Goal: Task Accomplishment & Management: Use online tool/utility

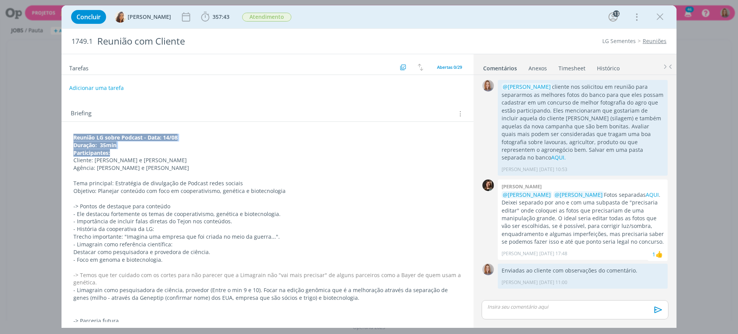
drag, startPoint x: 73, startPoint y: 136, endPoint x: 120, endPoint y: 156, distance: 50.6
copy div "Reunião LG sobre Podcast - Data: 14/08 Duração: 35min Participantes:"
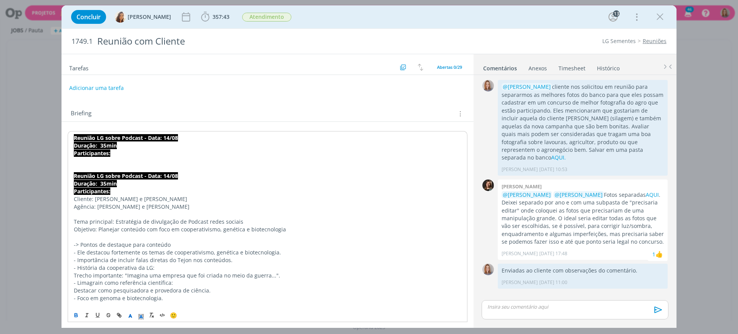
click at [121, 141] on strong "Reunião LG sobre Podcast - Data: 14/08" at bounding box center [126, 137] width 104 height 7
click at [116, 140] on strong "Reunião LG sobre Podcast - Data: 14/08" at bounding box center [126, 137] width 104 height 7
drag, startPoint x: 183, startPoint y: 135, endPoint x: 98, endPoint y: 138, distance: 84.6
click at [98, 138] on p "Reunião LG sobre Podcast - Data: 14/08" at bounding box center [268, 138] width 388 height 8
click at [127, 145] on p "Duração: 35min" at bounding box center [268, 146] width 388 height 8
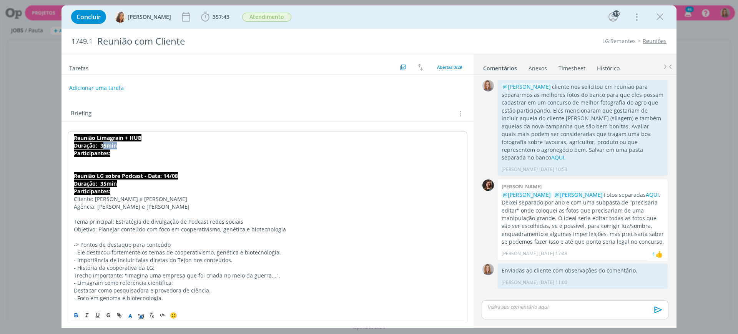
drag, startPoint x: 118, startPoint y: 145, endPoint x: 103, endPoint y: 145, distance: 15.4
click at [103, 145] on p "Duração: 35min" at bounding box center [268, 146] width 388 height 8
click at [126, 151] on p "Participantes:" at bounding box center [268, 154] width 388 height 8
click at [118, 155] on p "Participantes:" at bounding box center [268, 154] width 388 height 8
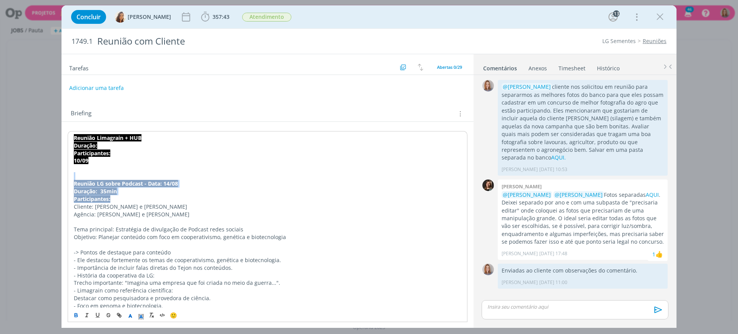
drag, startPoint x: 116, startPoint y: 201, endPoint x: 79, endPoint y: 173, distance: 46.5
click at [102, 169] on p "dialog" at bounding box center [268, 169] width 388 height 8
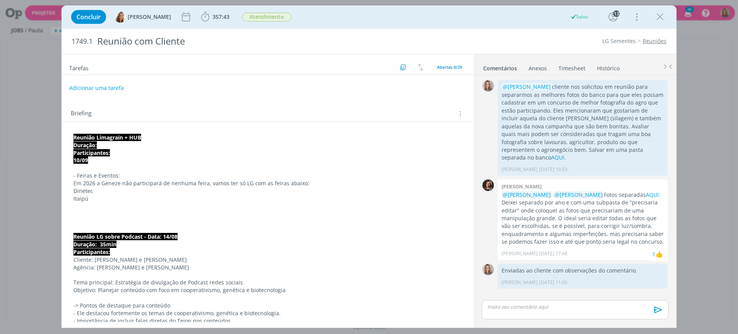
click at [101, 200] on p "Itaipú" at bounding box center [267, 199] width 388 height 8
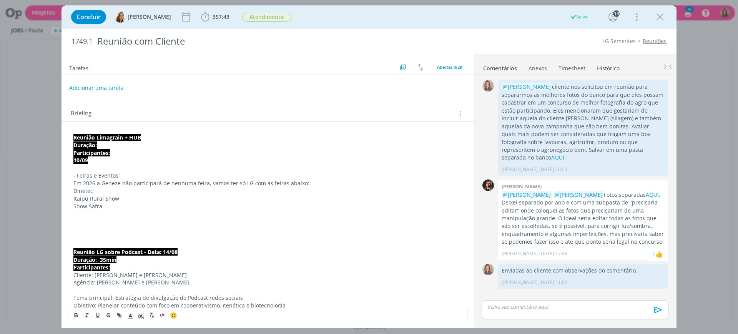
click at [96, 217] on p "dialog" at bounding box center [267, 214] width 388 height 8
click at [97, 221] on p "dialog" at bounding box center [267, 222] width 388 height 8
click at [119, 172] on p "- Feiras e Eventos:" at bounding box center [267, 176] width 388 height 8
click at [115, 181] on p "Em 2026 a Geneze não participará de nenhuma feira, vamos ter só LG com as feira…" at bounding box center [267, 184] width 388 height 8
click at [108, 227] on p "dialog" at bounding box center [267, 229] width 388 height 8
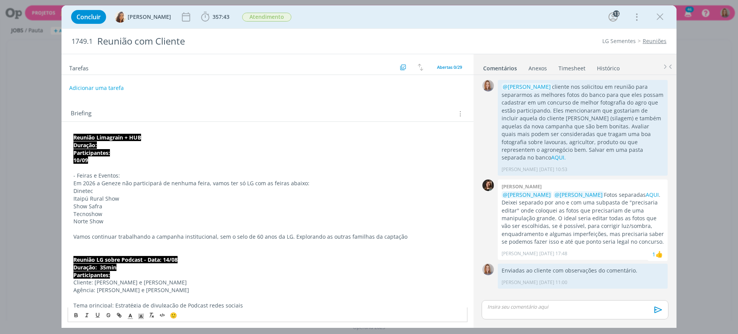
click at [359, 235] on p "Vamos continuar trabalhando a campanha institucional, sem o selo de 60 anos da …" at bounding box center [267, 237] width 388 height 8
click at [396, 243] on p "dialog" at bounding box center [267, 245] width 388 height 8
click at [395, 235] on p "Vamos continuar trabalhando a campanha institucional, sem o selo de 60 anos da …" at bounding box center [267, 237] width 388 height 8
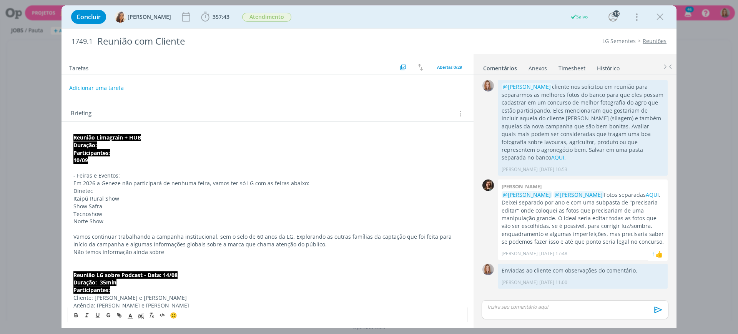
click at [104, 146] on p "Duração:" at bounding box center [267, 145] width 388 height 8
click at [117, 157] on p "10/09" at bounding box center [267, 160] width 388 height 8
click at [116, 151] on p "Participantes:" at bounding box center [267, 153] width 388 height 8
click at [168, 250] on p "Não temos informação ainda sobre" at bounding box center [267, 252] width 388 height 8
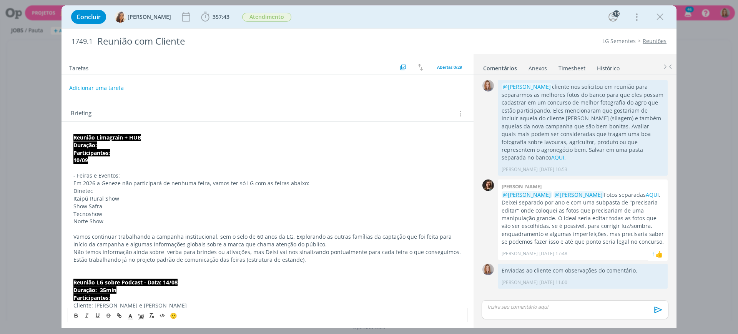
click at [132, 190] on p "Dinetec" at bounding box center [267, 191] width 388 height 8
click at [136, 201] on p "Itaipú Rural Show" at bounding box center [267, 199] width 388 height 8
click at [136, 196] on p "Itaipú Rural Show" at bounding box center [267, 199] width 388 height 8
click at [133, 187] on p "Em 2026 a Geneze não participará de nenhuma feira, vamos ter só LG com as feira…" at bounding box center [267, 184] width 388 height 8
click at [130, 195] on p "Itaipú Rural Show 18-21/fev" at bounding box center [267, 199] width 388 height 8
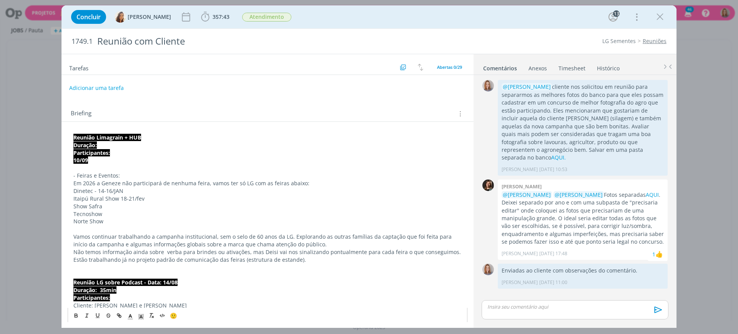
click at [128, 193] on p "Dinetec - 14-16/JAN" at bounding box center [267, 191] width 388 height 8
click at [128, 206] on p "Show Safra" at bounding box center [267, 207] width 388 height 8
click at [115, 211] on p "Tecnoshow" at bounding box center [267, 214] width 388 height 8
click at [110, 205] on p "Show Safra" at bounding box center [267, 207] width 388 height 8
click at [127, 199] on p "Itaipú Rural Show 18-21/fev" at bounding box center [267, 199] width 388 height 8
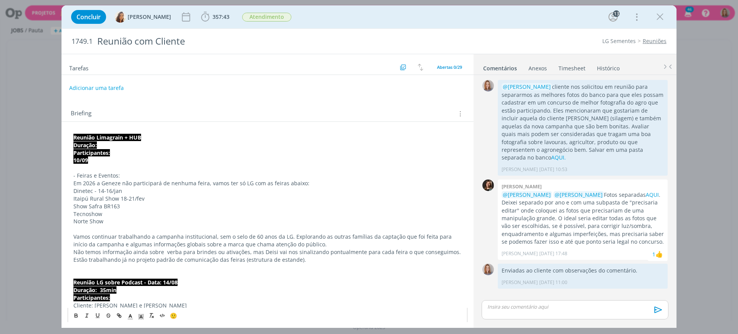
click at [129, 205] on p "Show Safra BR163" at bounding box center [267, 207] width 388 height 8
click at [127, 210] on p "Tecnoshow" at bounding box center [267, 214] width 388 height 8
click at [108, 210] on p "Tecnoshow" at bounding box center [267, 214] width 388 height 8
click at [135, 216] on p "Tecnoshow Comigo" at bounding box center [267, 214] width 388 height 8
click at [131, 221] on p "Norte Show" at bounding box center [267, 222] width 388 height 8
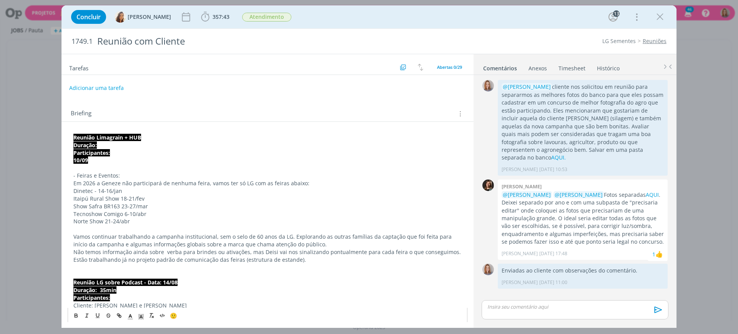
click at [320, 261] on p "Estão trabalhando já no projeto padrão de comunicação das feiras (estrutura de …" at bounding box center [267, 260] width 388 height 8
click at [304, 257] on p "Estão trabalhando já no projeto padrão de comunicação das feiras (estrutura de …" at bounding box center [267, 260] width 388 height 8
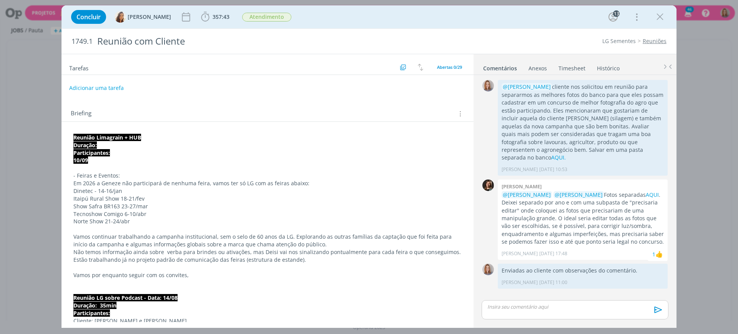
click at [102, 168] on p "dialog" at bounding box center [267, 168] width 388 height 8
click at [115, 152] on p "Participantes:" at bounding box center [267, 153] width 388 height 8
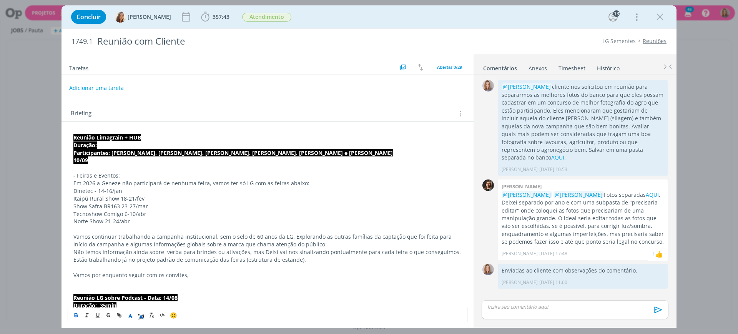
click at [125, 192] on p "Dinetec - 14-16/jan" at bounding box center [267, 191] width 388 height 8
click at [170, 223] on p "Norte Show 21-24/abr" at bounding box center [267, 222] width 388 height 8
click at [196, 273] on p "Vamos por enquanto seguir com os convites," at bounding box center [267, 275] width 388 height 8
click at [193, 276] on p "Vamos por enquanto seguir com os convites," at bounding box center [267, 275] width 388 height 8
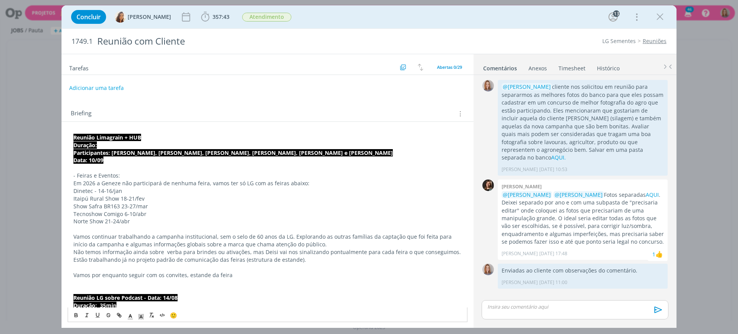
click at [161, 195] on p "Itaipú Rural Show 18-21/fev" at bounding box center [267, 199] width 388 height 8
click at [247, 273] on p "Vamos por enquanto seguir com os convites, estande da feira" at bounding box center [267, 275] width 388 height 8
click at [154, 273] on p "Vamos por enquanto seguir com os convites, estande da feira" at bounding box center [267, 275] width 388 height 8
click at [171, 272] on p "Vamos por enquanto seguir com os convites, estande da feira" at bounding box center [267, 275] width 388 height 8
click at [216, 270] on p "dialog" at bounding box center [267, 268] width 388 height 8
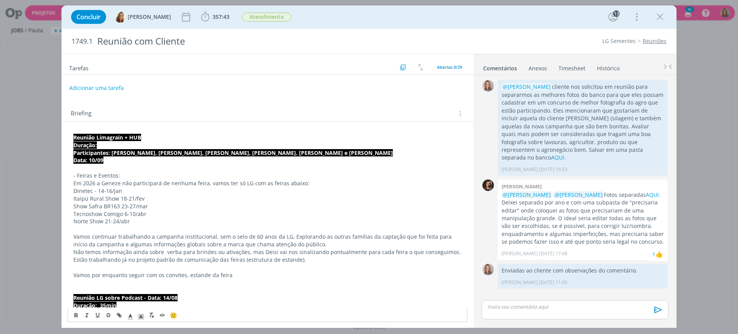
click at [233, 275] on p "Vamos por enquanto seguir com os convites, estande da feira" at bounding box center [267, 275] width 388 height 8
click at [208, 275] on p "Vamos por enquanto seguir com os convites, estande da feira" at bounding box center [267, 275] width 388 height 8
click at [217, 275] on p "Vamos por enquanto seguir com os convites, estandes da feira" at bounding box center [267, 275] width 388 height 8
click at [242, 275] on p "Vamos por enquanto seguir com os convites, estandes das feira" at bounding box center [267, 275] width 388 height 8
click at [250, 267] on p "dialog" at bounding box center [267, 268] width 388 height 8
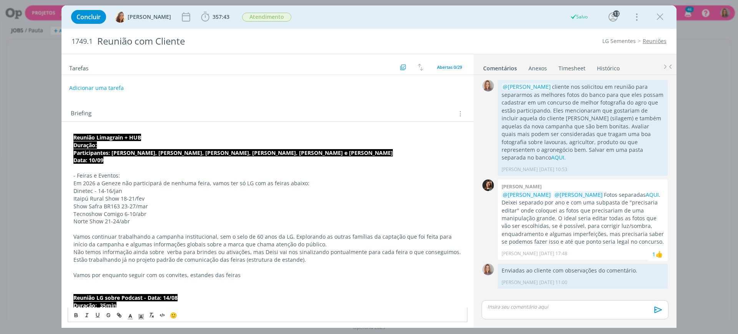
click at [175, 223] on p "Norte Show 21-24/abr" at bounding box center [267, 222] width 388 height 8
click at [372, 97] on div "Tarefas Usar Job de template Criar template a partir deste job Visualizar Templ…" at bounding box center [268, 188] width 412 height 268
click at [173, 212] on p "Tecnoshow Comigo 6-10/abr" at bounding box center [267, 214] width 388 height 8
click at [142, 223] on p "Norte Show 21-24/abr" at bounding box center [268, 222] width 388 height 8
click at [260, 266] on p "dialog" at bounding box center [268, 268] width 388 height 8
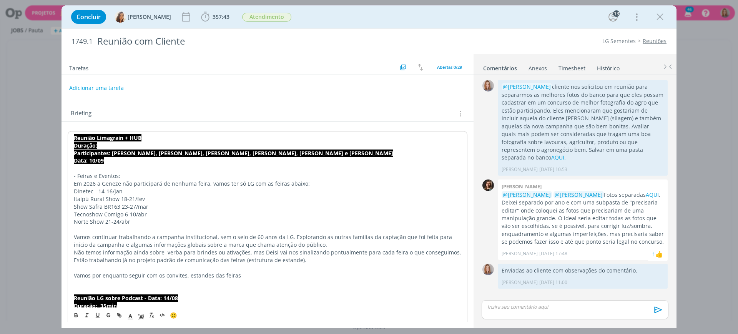
click at [251, 282] on p "dialog" at bounding box center [268, 283] width 388 height 8
click at [249, 276] on p "Vamos por enquanto seguir com os convites, estandes das feiras" at bounding box center [268, 276] width 388 height 8
click at [316, 177] on p "- Feiras e Eventos:" at bounding box center [267, 176] width 388 height 8
click at [101, 159] on strong "Data: 10/09" at bounding box center [88, 159] width 30 height 7
click at [101, 165] on p "dialog" at bounding box center [267, 168] width 388 height 8
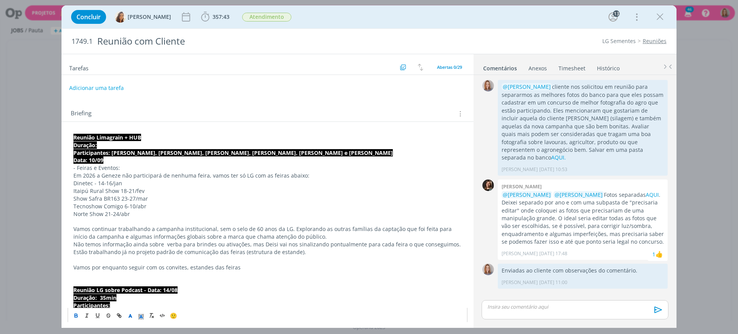
click at [107, 145] on p "Duração:" at bounding box center [267, 145] width 388 height 8
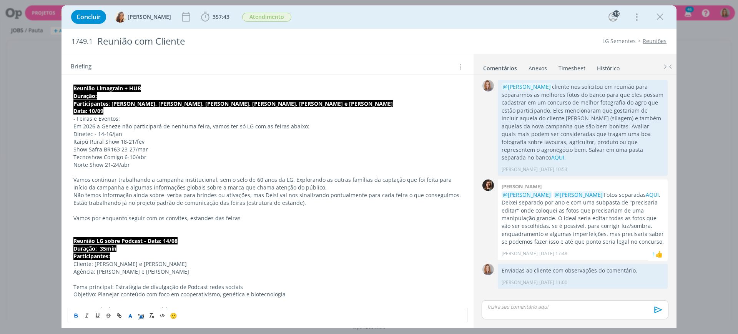
scroll to position [144, 0]
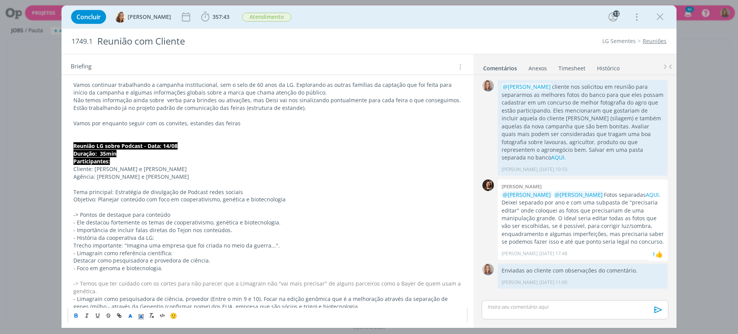
click at [176, 149] on strong "Reunião LG sobre Podcast - Data: 14/08" at bounding box center [125, 145] width 104 height 7
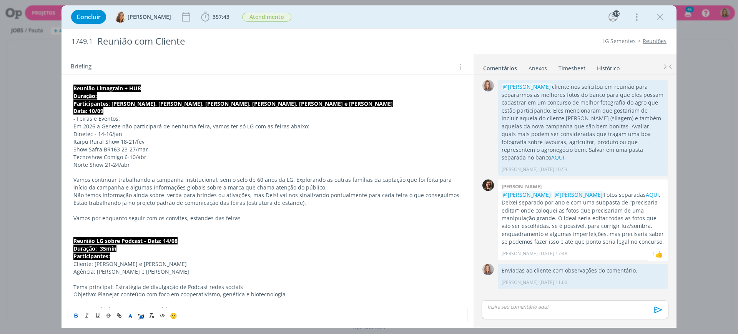
scroll to position [48, 0]
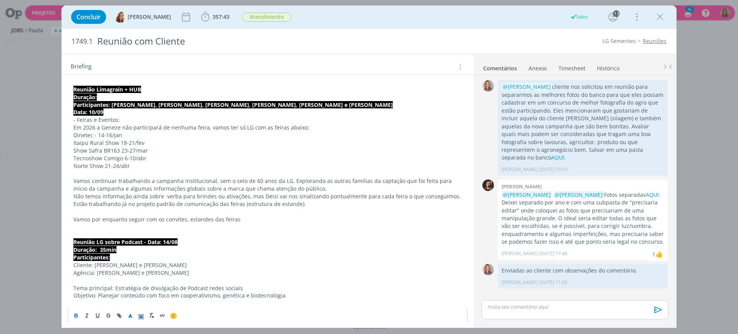
click at [113, 113] on p "Data: 10/09" at bounding box center [267, 112] width 388 height 8
click at [286, 223] on p "dialog" at bounding box center [267, 227] width 388 height 8
click at [261, 220] on p "Vamos por enquanto seguir com os convites, estandes das feiras" at bounding box center [267, 220] width 388 height 8
click at [120, 228] on p "dialog" at bounding box center [267, 227] width 388 height 8
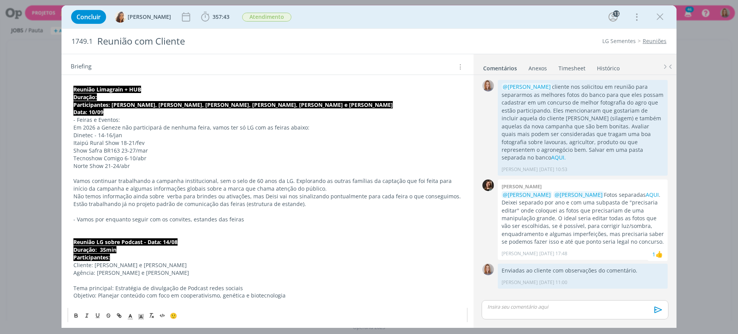
click at [238, 216] on p "- Vamos por enquanto seguir com os convites, estandes das feiras" at bounding box center [267, 220] width 388 height 8
click at [153, 136] on p "Dinetec - 14-16/jan" at bounding box center [267, 135] width 388 height 8
click at [93, 136] on p "Dinetec - 14-16/jan" at bounding box center [267, 135] width 388 height 8
click at [94, 136] on p "Dinetec - 14-16/jan" at bounding box center [267, 135] width 388 height 8
click at [137, 138] on p "Dinetec - 14-16/jan" at bounding box center [267, 135] width 388 height 8
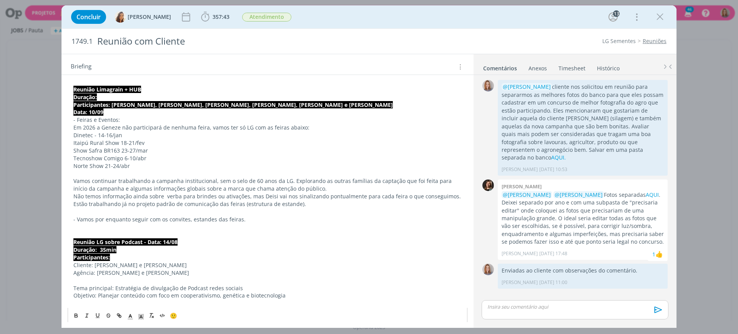
click at [152, 145] on p "Itaipú Rural Show 18-21/fev" at bounding box center [267, 143] width 388 height 8
click at [138, 147] on p "Show Safra BR163 23-27/mar" at bounding box center [267, 151] width 388 height 8
click at [153, 142] on p "Itaipú Rural Show 18-21/fev" at bounding box center [267, 143] width 388 height 8
click at [151, 150] on p "Show Safra BR163 23-27/mar" at bounding box center [267, 151] width 388 height 8
click at [268, 176] on p "dialog" at bounding box center [267, 174] width 388 height 8
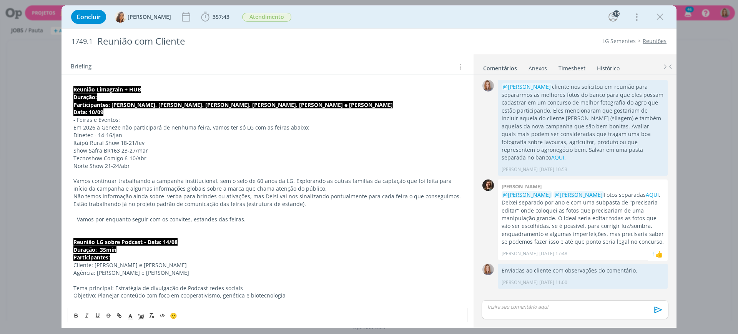
click at [187, 216] on p "- Vamos por enquanto seguir com os convites, estandes das feiras." at bounding box center [267, 220] width 388 height 8
click at [180, 216] on p "- Vamos por enquanto seguir com os convites, estandes das feiras." at bounding box center [267, 220] width 388 height 8
click at [194, 218] on p "- Vamos por enquanto seguir com os convites, estandes das feiras." at bounding box center [267, 220] width 388 height 8
click at [237, 219] on p "- Vamos por enquanto seguir com os convites, estandes das feiras." at bounding box center [267, 220] width 388 height 8
click at [247, 223] on p "dialog" at bounding box center [267, 227] width 388 height 8
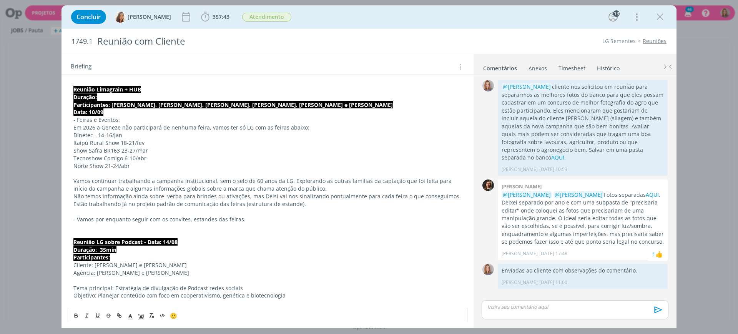
click at [244, 220] on p "- Vamos por enquanto seguir com os convites, estandes das feiras." at bounding box center [267, 220] width 388 height 8
click at [104, 120] on p "- Feiras e Eventos:" at bounding box center [267, 120] width 388 height 8
click at [108, 110] on p "Data: 10/09" at bounding box center [267, 112] width 388 height 8
click at [109, 96] on p "Duração:" at bounding box center [267, 97] width 388 height 8
click at [200, 236] on p "dialog" at bounding box center [267, 235] width 388 height 8
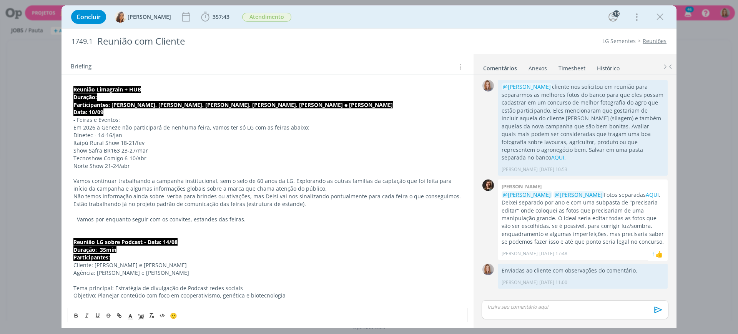
click at [258, 213] on p "dialog" at bounding box center [267, 212] width 388 height 8
click at [253, 221] on p "- Vamos por enquanto seguir com os convites, estandes das feiras." at bounding box center [267, 220] width 388 height 8
click at [191, 221] on p "- Vamos por enquanto seguir com os convites, estandes das feiras." at bounding box center [267, 220] width 388 height 8
click at [257, 215] on p "dialog" at bounding box center [267, 212] width 388 height 8
click at [266, 219] on p "- Vamos por enquanto seguir com os convites e estandes das feiras." at bounding box center [267, 220] width 388 height 8
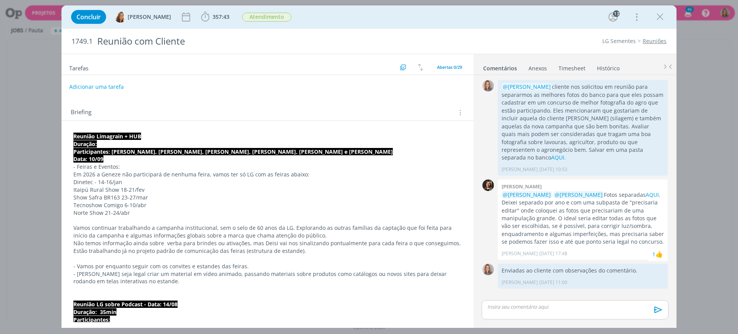
scroll to position [0, 0]
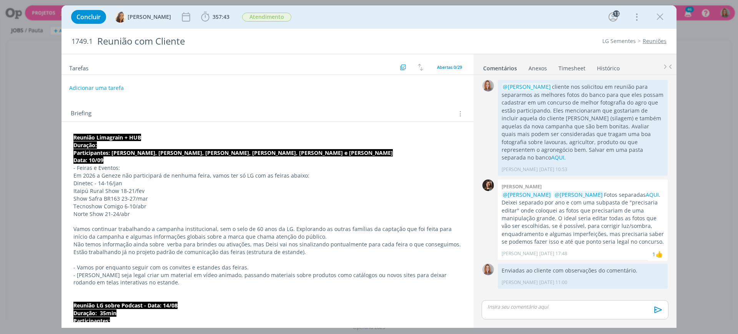
click at [170, 289] on p "dialog" at bounding box center [267, 290] width 388 height 8
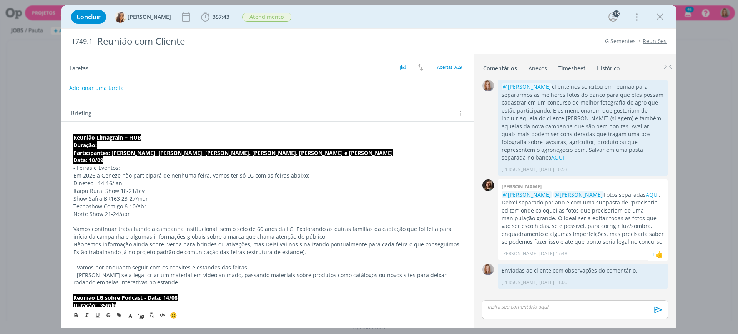
click at [190, 199] on p "Show Safra BR163 23-27/mar" at bounding box center [267, 199] width 388 height 8
click at [151, 158] on p "Data: 10/09" at bounding box center [267, 160] width 388 height 8
click at [183, 141] on p "Duração:" at bounding box center [267, 145] width 388 height 8
click at [119, 145] on p "Duração:" at bounding box center [267, 145] width 388 height 8
click at [157, 183] on p "Dinetec - 14-16/jan" at bounding box center [267, 184] width 388 height 8
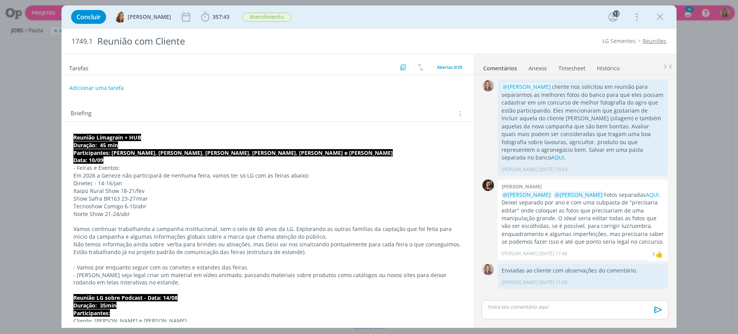
click at [228, 85] on div "Adicionar uma tarefa" at bounding box center [268, 88] width 412 height 14
click at [213, 17] on span "357:43" at bounding box center [221, 16] width 17 height 7
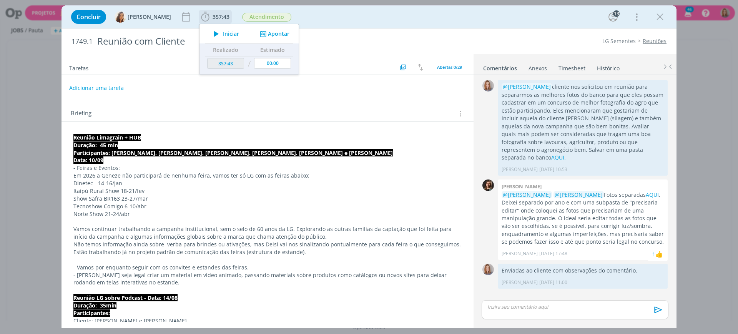
click at [265, 31] on button "Apontar" at bounding box center [274, 34] width 32 height 8
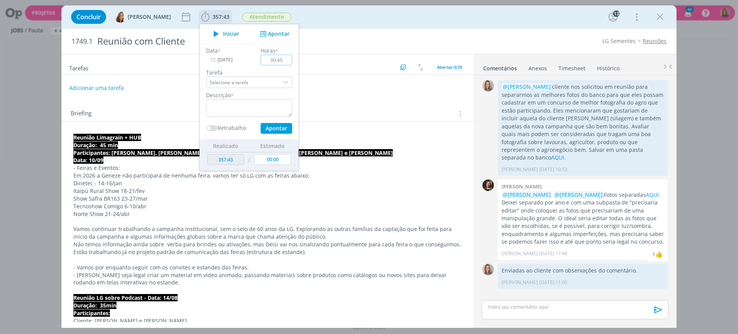
type input "00:45"
click at [232, 103] on textarea "dialog" at bounding box center [249, 108] width 86 height 18
type textarea "Reunião de follow - Feiras e eventos 2026"
click at [280, 57] on input "00:45" at bounding box center [277, 60] width 32 height 11
type input "00:50"
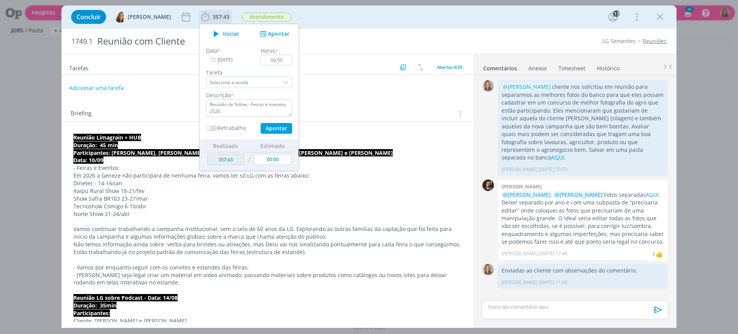
click at [280, 72] on label "Tarefa" at bounding box center [249, 72] width 86 height 8
click at [107, 146] on strong "Duração: 45 min" at bounding box center [95, 144] width 45 height 7
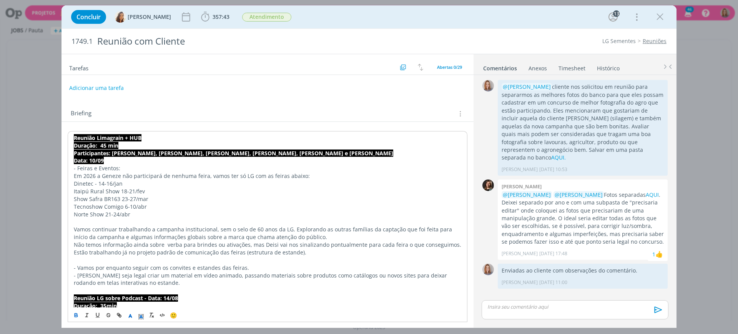
click at [106, 145] on strong "Duração: 45 min" at bounding box center [96, 145] width 45 height 7
click at [320, 143] on p "Duração: 50 min" at bounding box center [268, 146] width 388 height 8
click at [221, 15] on span "357:43" at bounding box center [221, 16] width 17 height 7
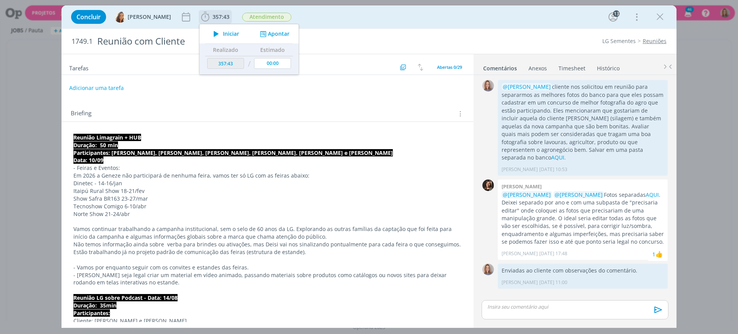
click at [274, 34] on button "Apontar" at bounding box center [274, 34] width 32 height 8
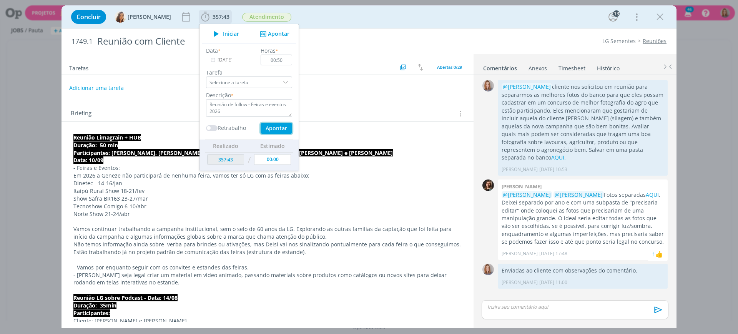
click at [278, 129] on button "Apontar" at bounding box center [277, 128] width 32 height 11
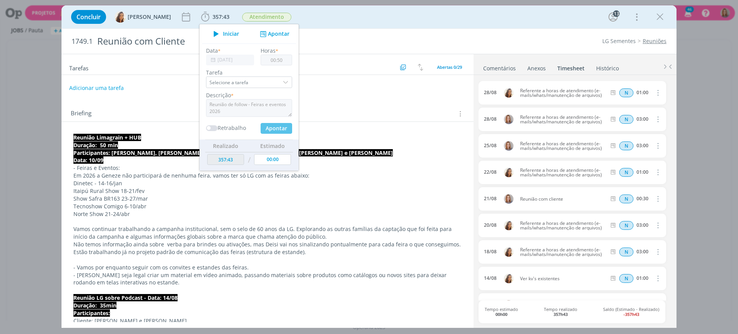
type input "358:33"
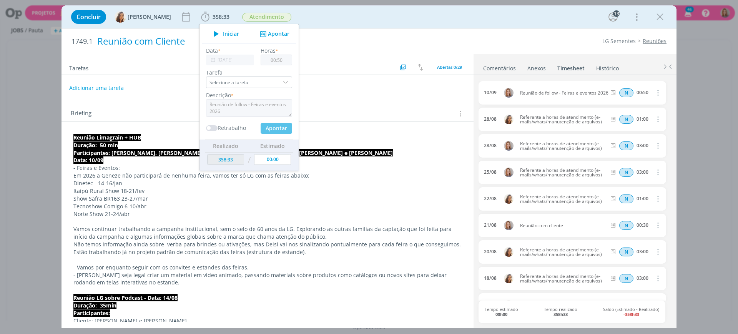
type input "00:00"
click at [360, 155] on p "Participantes: Amanda, Vanessa, Deisi, Anne, Daniela e Cíntia" at bounding box center [267, 153] width 388 height 8
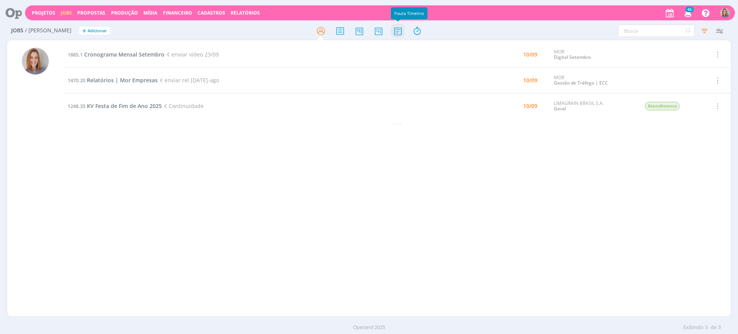
click at [392, 36] on icon at bounding box center [398, 30] width 14 height 15
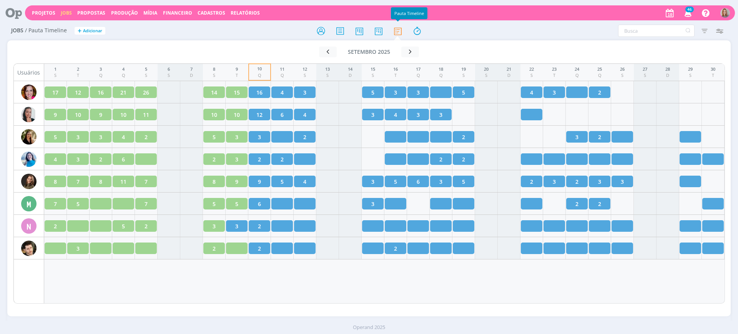
click at [464, 282] on div "1 S 2 T 3 Q 4 Q 5 S 6 S 7 D 8 S 9 T 10 Q 11 Q 12 S 13 S 14 D 15 S 16 T 17 Q 18 …" at bounding box center [384, 183] width 681 height 240
click at [19, 13] on icon at bounding box center [11, 12] width 16 height 15
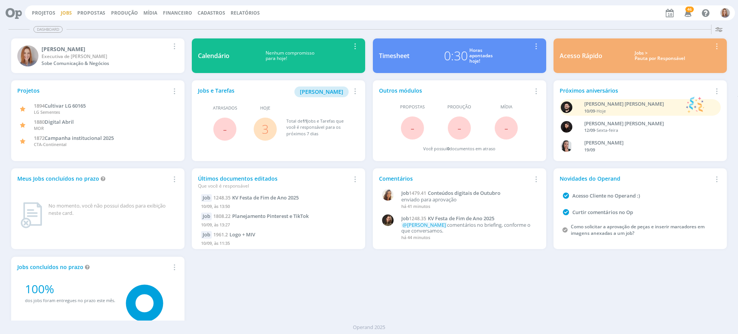
click at [63, 11] on link "Jobs" at bounding box center [66, 13] width 11 height 7
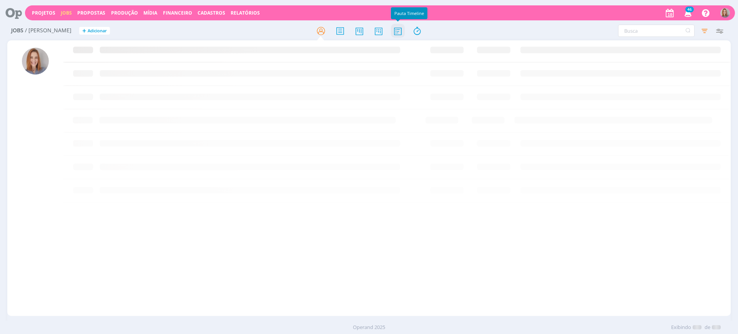
click at [400, 26] on icon at bounding box center [398, 30] width 14 height 15
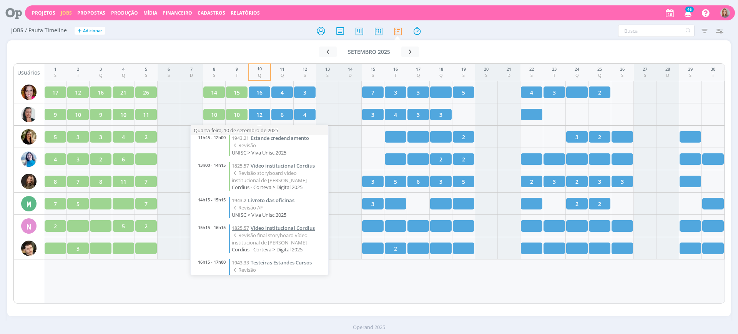
scroll to position [198, 0]
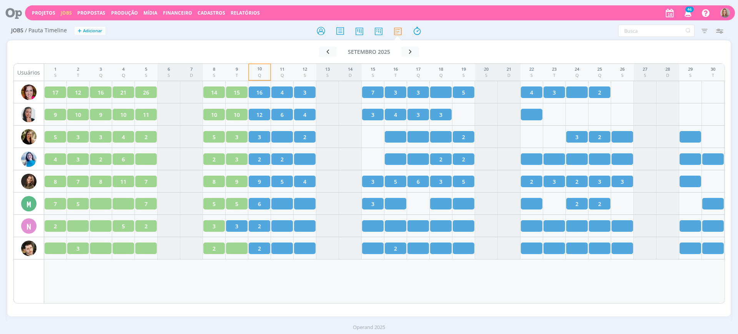
drag, startPoint x: 358, startPoint y: 305, endPoint x: 353, endPoint y: 303, distance: 5.0
click at [358, 305] on div "Ir para mês atual setembro 2025 < 2025 > Janeiro Fevereiro Março Abril Maio Jun…" at bounding box center [368, 173] width 723 height 266
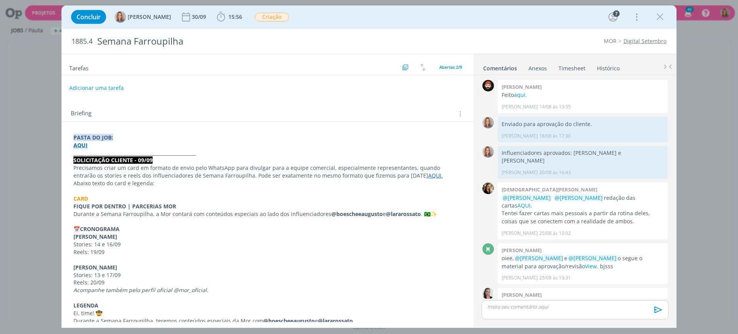
scroll to position [107, 0]
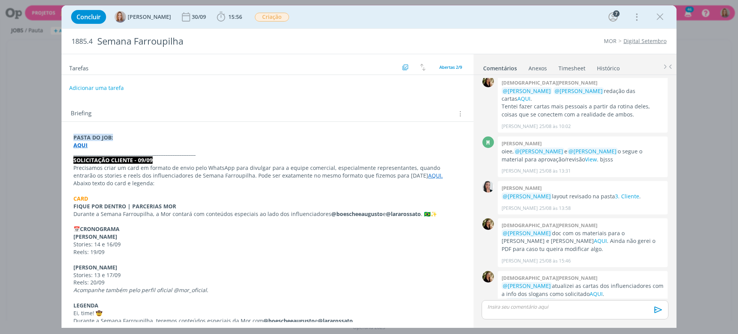
click at [333, 105] on div "Briefing Briefings Predefinidos Versões do Briefing Ver Briefing do Projeto" at bounding box center [268, 111] width 412 height 21
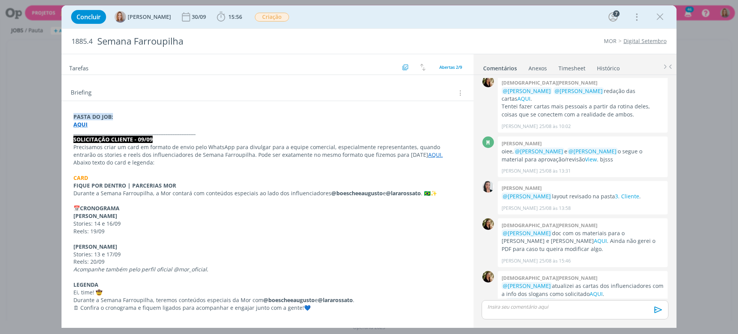
scroll to position [0, 0]
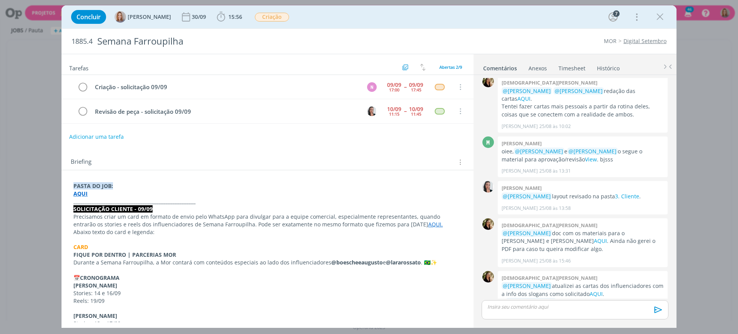
click at [305, 163] on div "Briefing Briefings Predefinidos Versões do Briefing Ver Briefing do Projeto" at bounding box center [269, 162] width 396 height 10
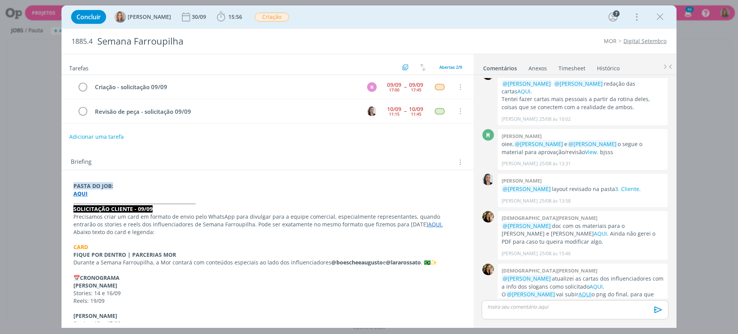
click at [243, 157] on div "Briefing Briefings Predefinidos Versões do Briefing Ver Briefing do Projeto" at bounding box center [269, 162] width 396 height 10
click at [399, 169] on div "Briefing Briefings Predefinidos Versões do Briefing Ver Briefing do Projeto" at bounding box center [268, 160] width 412 height 21
click at [104, 140] on button "Adicionar uma tarefa" at bounding box center [96, 136] width 55 height 13
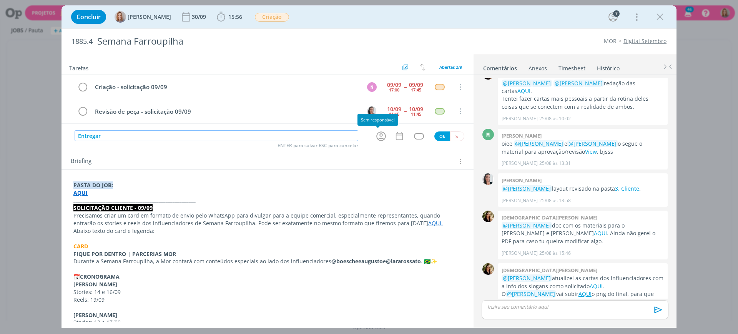
click at [379, 133] on icon "dialog" at bounding box center [381, 136] width 12 height 12
type input "Entregar"
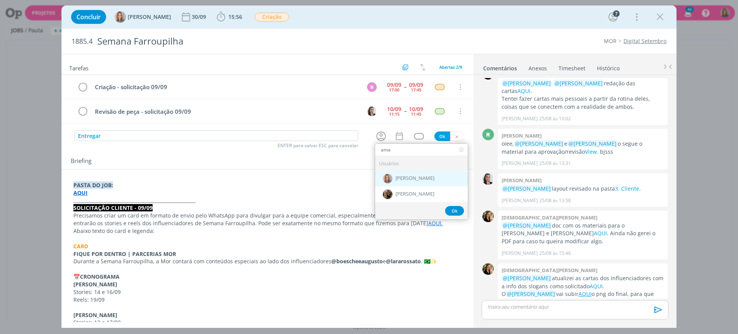
type input "ama"
click at [400, 178] on span "[PERSON_NAME]" at bounding box center [415, 178] width 39 height 6
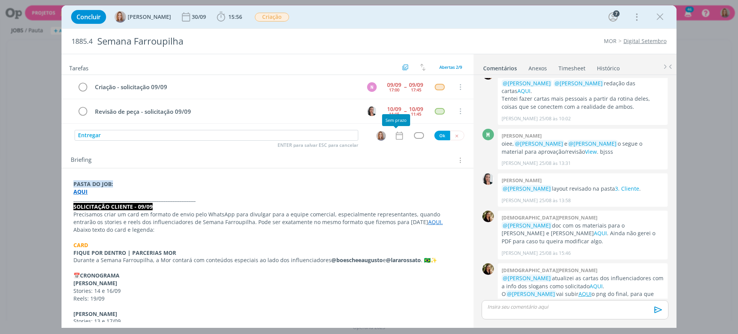
click at [397, 138] on icon "dialog" at bounding box center [399, 136] width 10 height 10
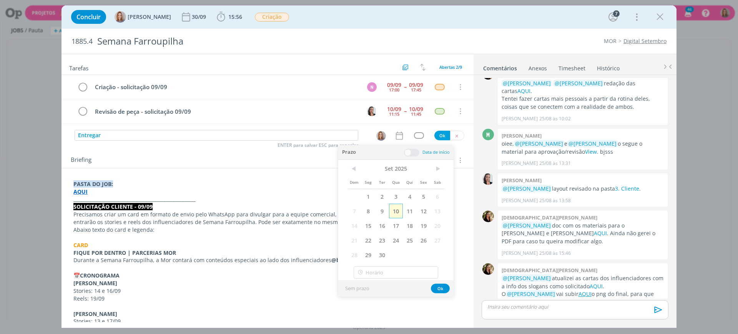
click at [389, 215] on span "10" at bounding box center [396, 211] width 14 height 15
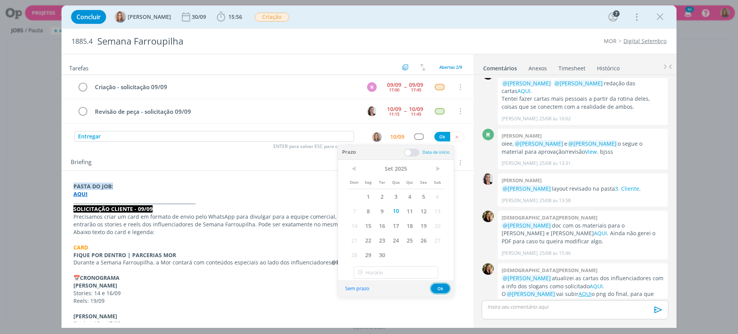
click at [439, 289] on button "Ok" at bounding box center [440, 289] width 19 height 10
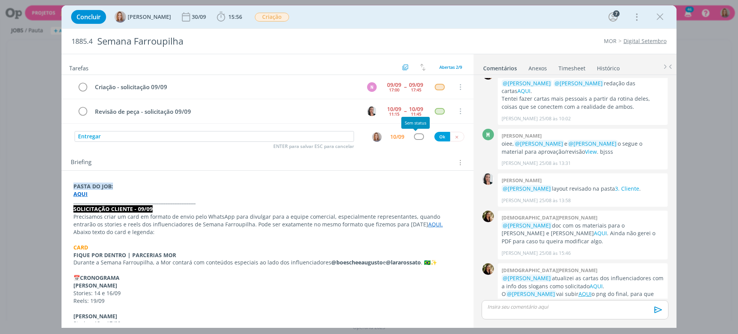
click at [418, 138] on div "dialog" at bounding box center [419, 136] width 10 height 7
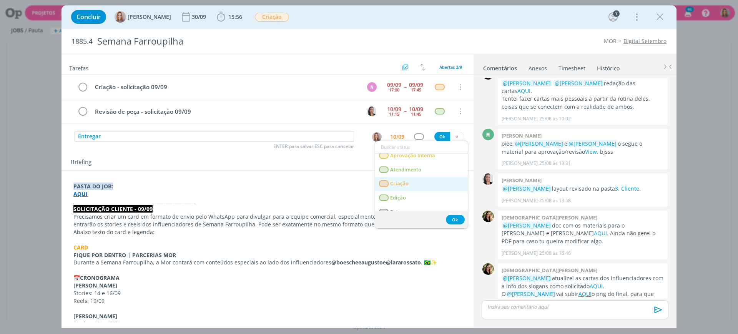
scroll to position [48, 0]
drag, startPoint x: 414, startPoint y: 167, endPoint x: 419, endPoint y: 163, distance: 7.2
click at [414, 166] on span "Atendimento" at bounding box center [405, 169] width 31 height 6
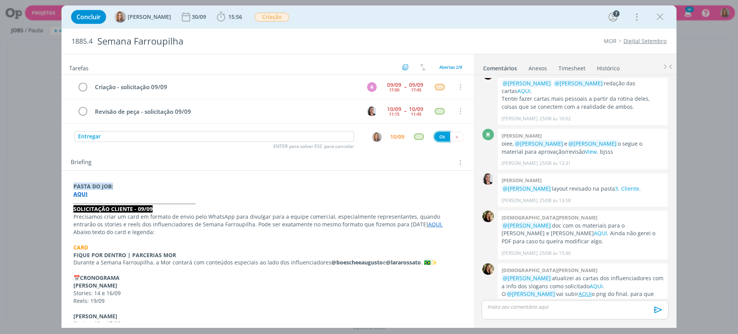
click at [437, 133] on button "Ok" at bounding box center [442, 137] width 16 height 10
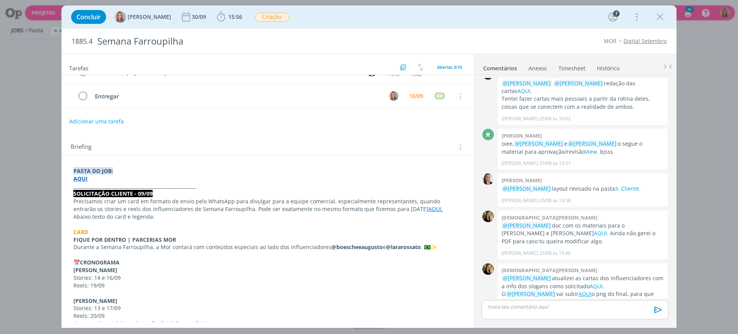
scroll to position [96, 0]
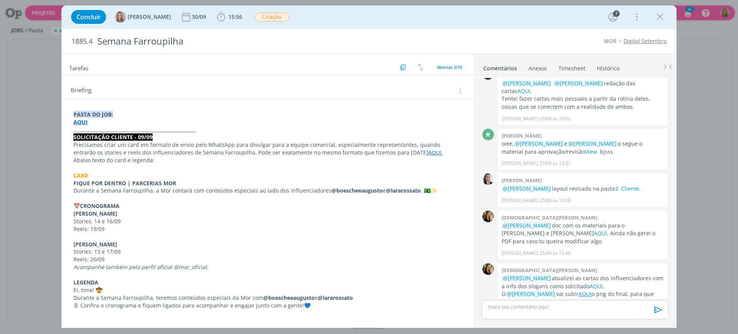
click at [328, 224] on p "Stories: 14 e 16/09" at bounding box center [267, 222] width 388 height 8
click at [225, 194] on p "Durante a Semana Farroupilha, a Mor contará com conteúdos especiais ao lado dos…" at bounding box center [267, 191] width 388 height 8
